Goal: Task Accomplishment & Management: Complete application form

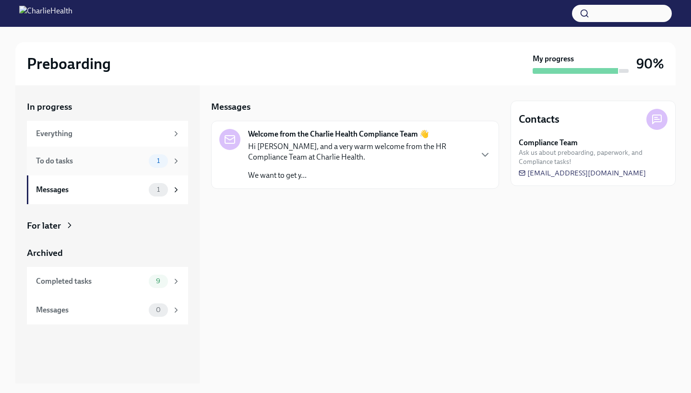
click at [107, 166] on div "To do tasks" at bounding box center [90, 161] width 109 height 11
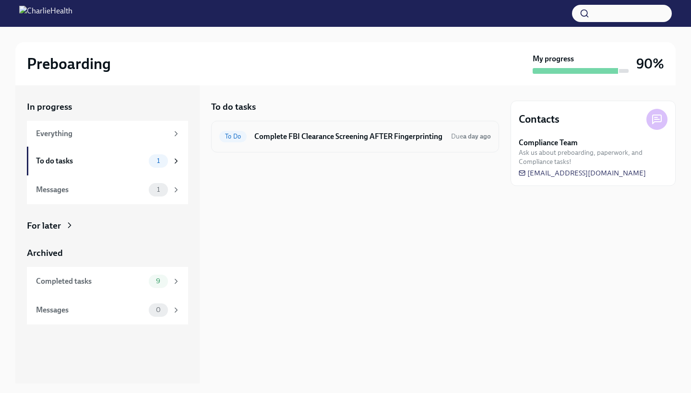
click at [369, 139] on h6 "Complete FBI Clearance Screening AFTER Fingerprinting" at bounding box center [348, 136] width 189 height 11
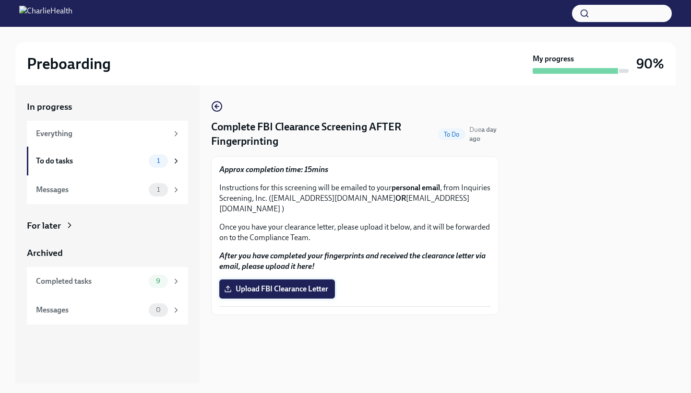
click at [256, 284] on span "Upload FBI Clearance Letter" at bounding box center [277, 289] width 102 height 10
click at [0, 0] on input "Upload FBI Clearance Letter" at bounding box center [0, 0] width 0 height 0
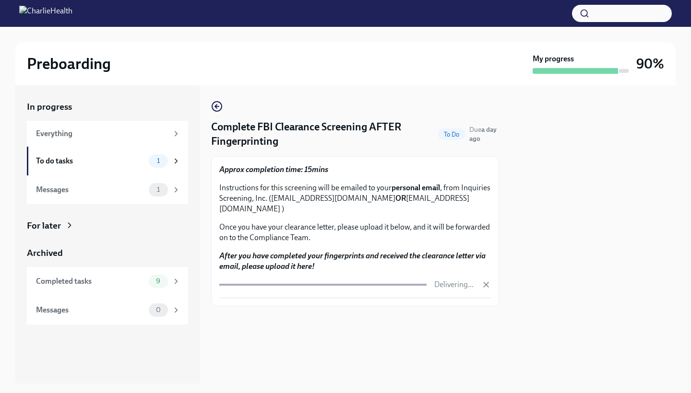
click at [563, 216] on div at bounding box center [592, 234] width 165 height 298
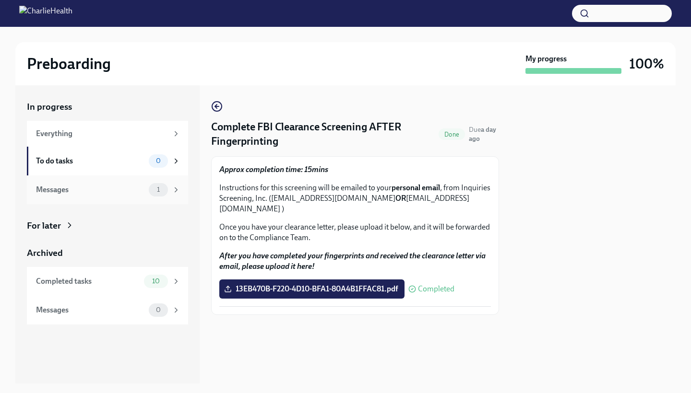
click at [99, 188] on div "Messages" at bounding box center [90, 190] width 109 height 11
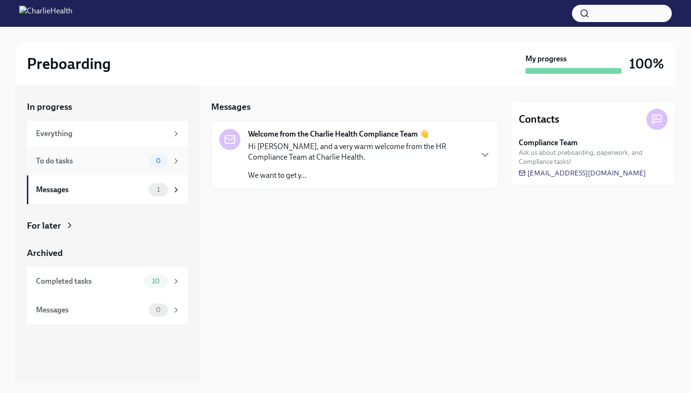
click at [112, 169] on div "To do tasks 0" at bounding box center [107, 161] width 161 height 29
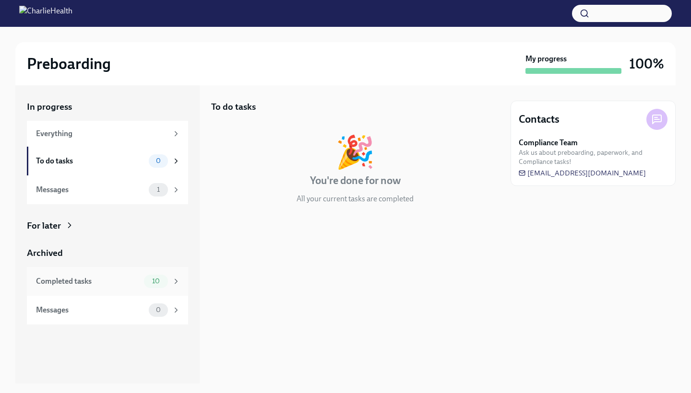
click at [105, 276] on div "Completed tasks" at bounding box center [88, 281] width 104 height 11
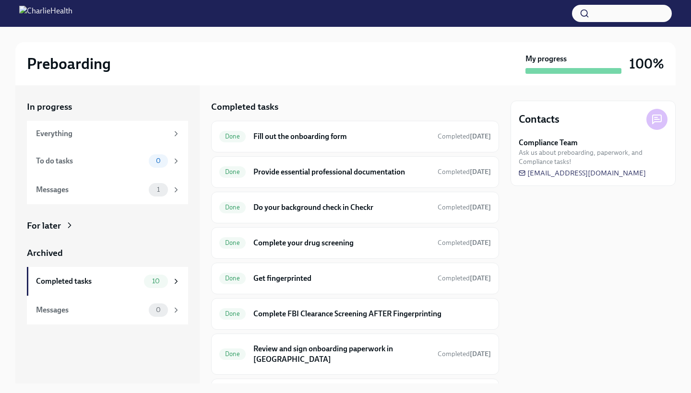
click at [65, 225] on icon at bounding box center [70, 226] width 10 height 10
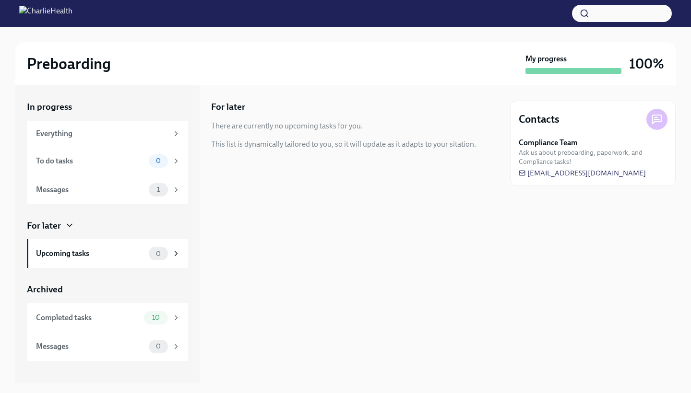
click at [68, 225] on icon at bounding box center [69, 226] width 5 height 2
click at [69, 223] on icon at bounding box center [70, 226] width 10 height 10
click at [63, 226] on div "For later" at bounding box center [107, 226] width 161 height 12
click at [37, 227] on div "For later" at bounding box center [44, 226] width 34 height 12
click at [88, 322] on div "Completed tasks" at bounding box center [88, 318] width 104 height 11
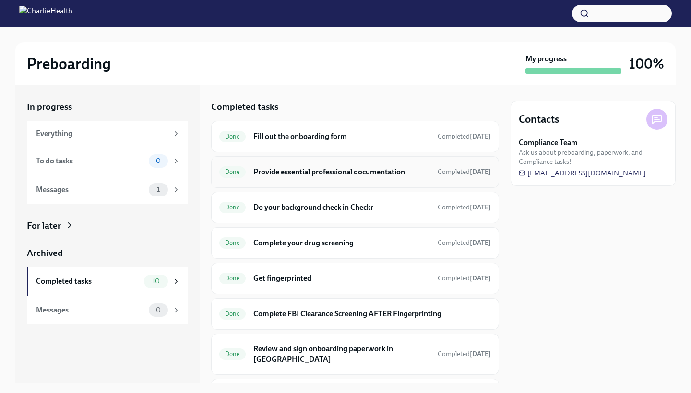
click at [341, 179] on div "Done Provide essential professional documentation Completed [DATE]" at bounding box center [355, 172] width 272 height 15
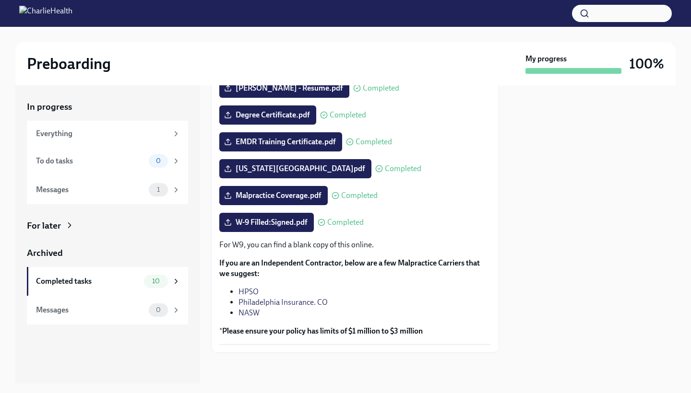
scroll to position [170, 0]
click at [269, 197] on span "Malpractice Coverage.pdf" at bounding box center [273, 196] width 95 height 10
click at [0, 0] on input "Malpractice Coverage.pdf" at bounding box center [0, 0] width 0 height 0
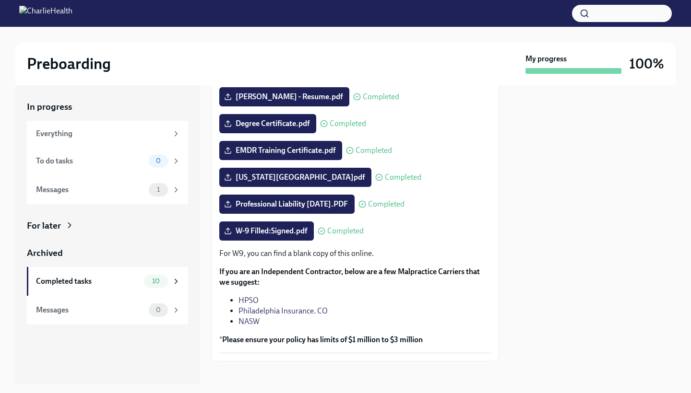
click at [544, 216] on div at bounding box center [592, 234] width 165 height 298
click at [561, 144] on div at bounding box center [592, 234] width 165 height 298
